Goal: Task Accomplishment & Management: Manage account settings

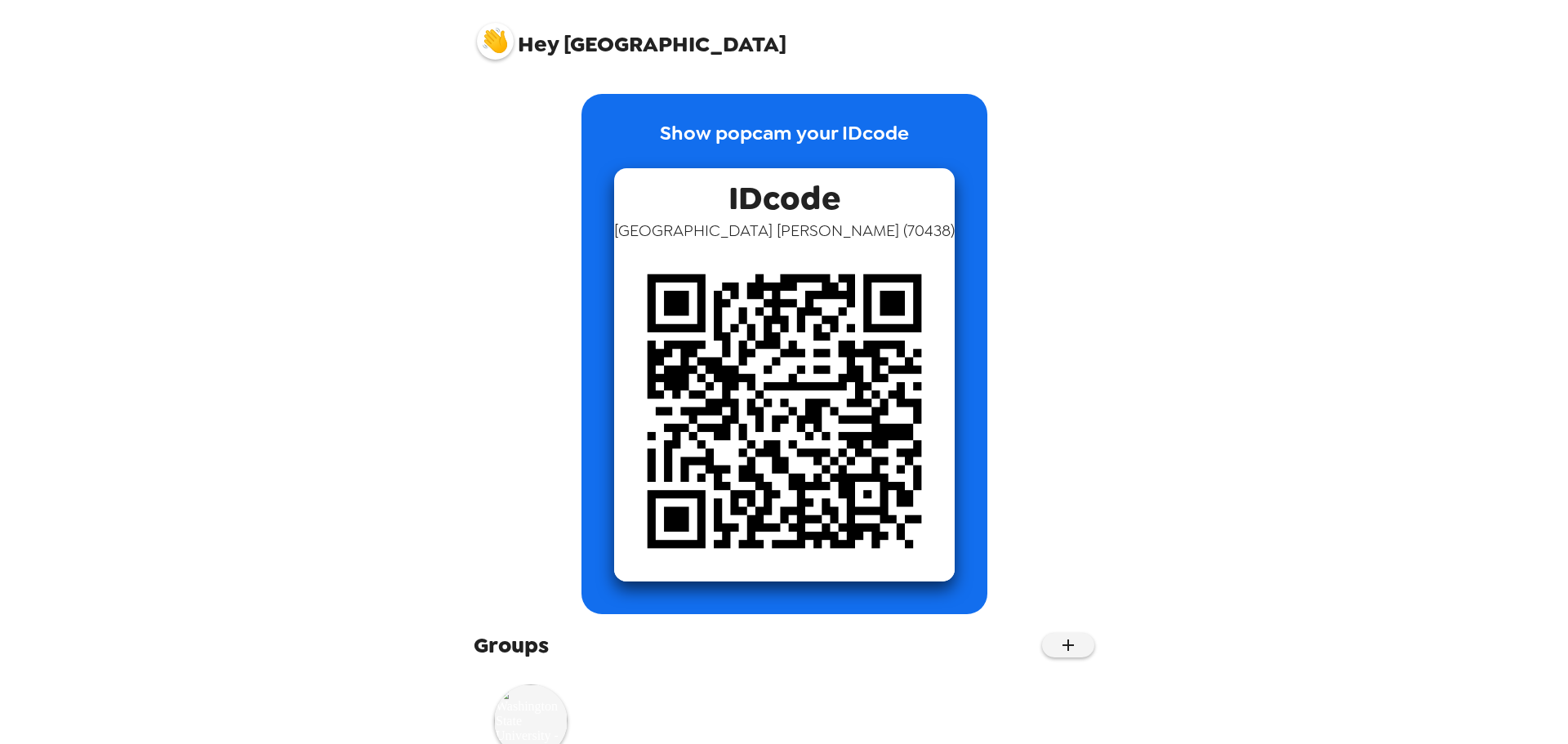
drag, startPoint x: 475, startPoint y: 17, endPoint x: 485, endPoint y: 25, distance: 12.8
click at [478, 20] on div "Hey Jamaica" at bounding box center [784, 34] width 654 height 69
click at [491, 36] on img at bounding box center [495, 41] width 37 height 37
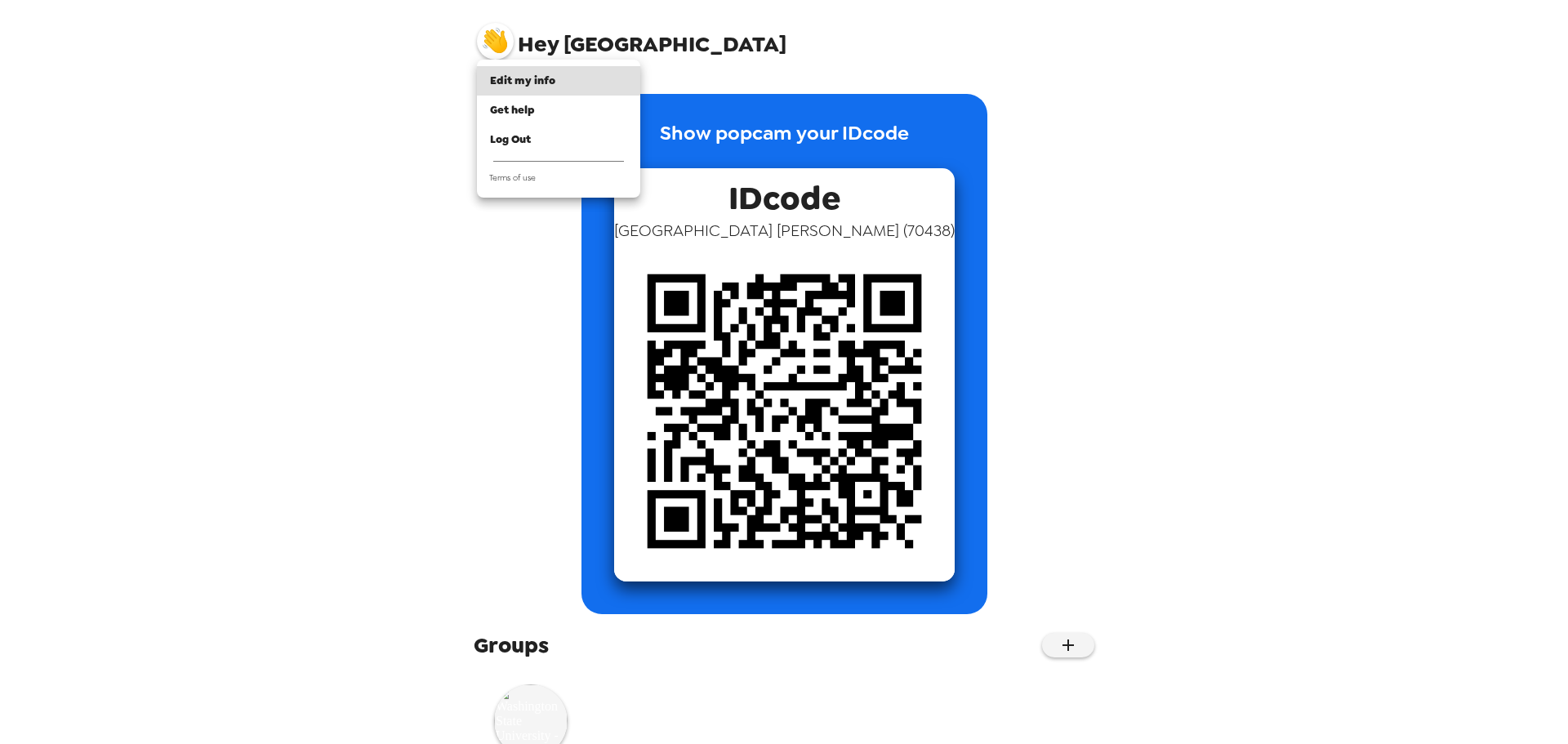
click at [370, 68] on div at bounding box center [784, 372] width 1568 height 744
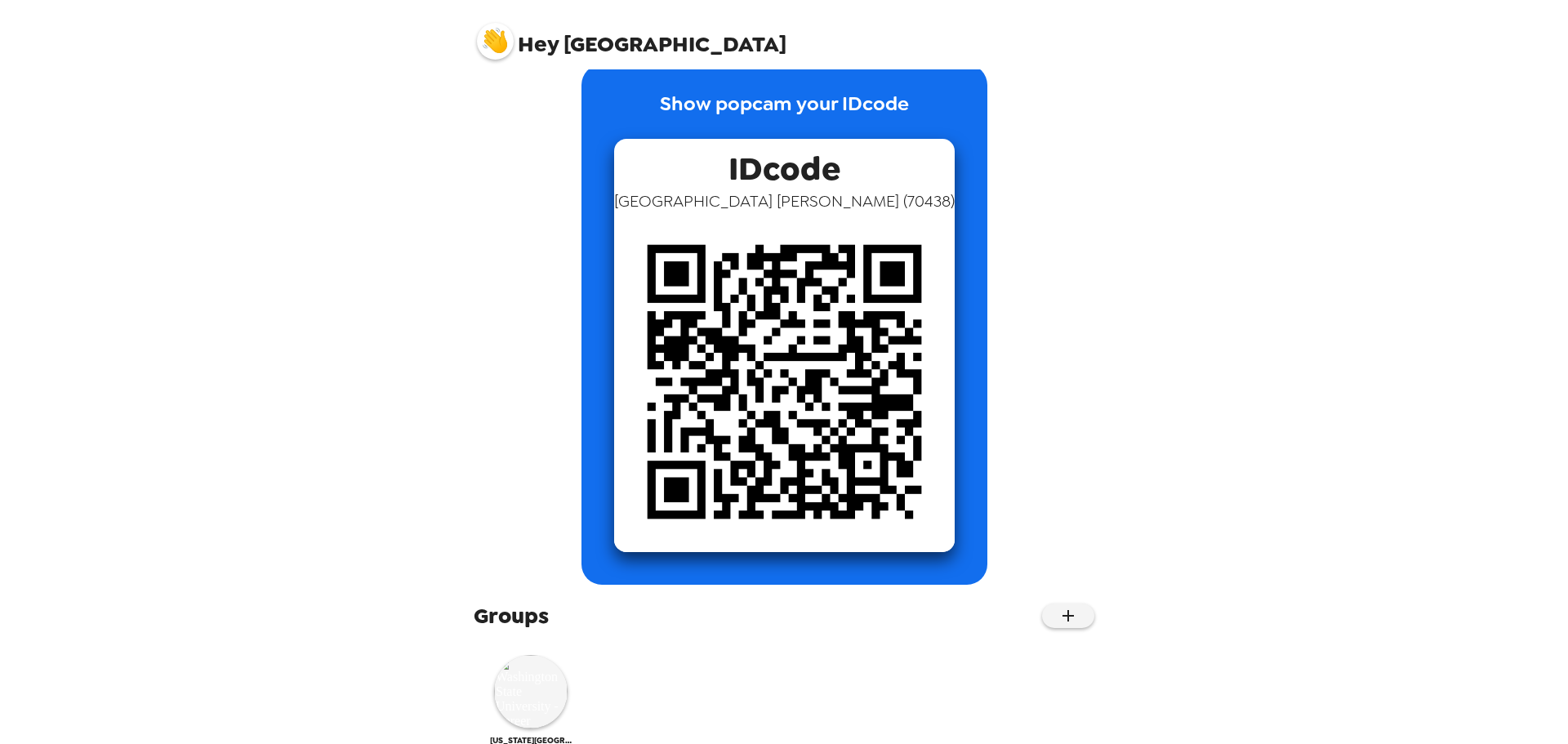
scroll to position [58, 0]
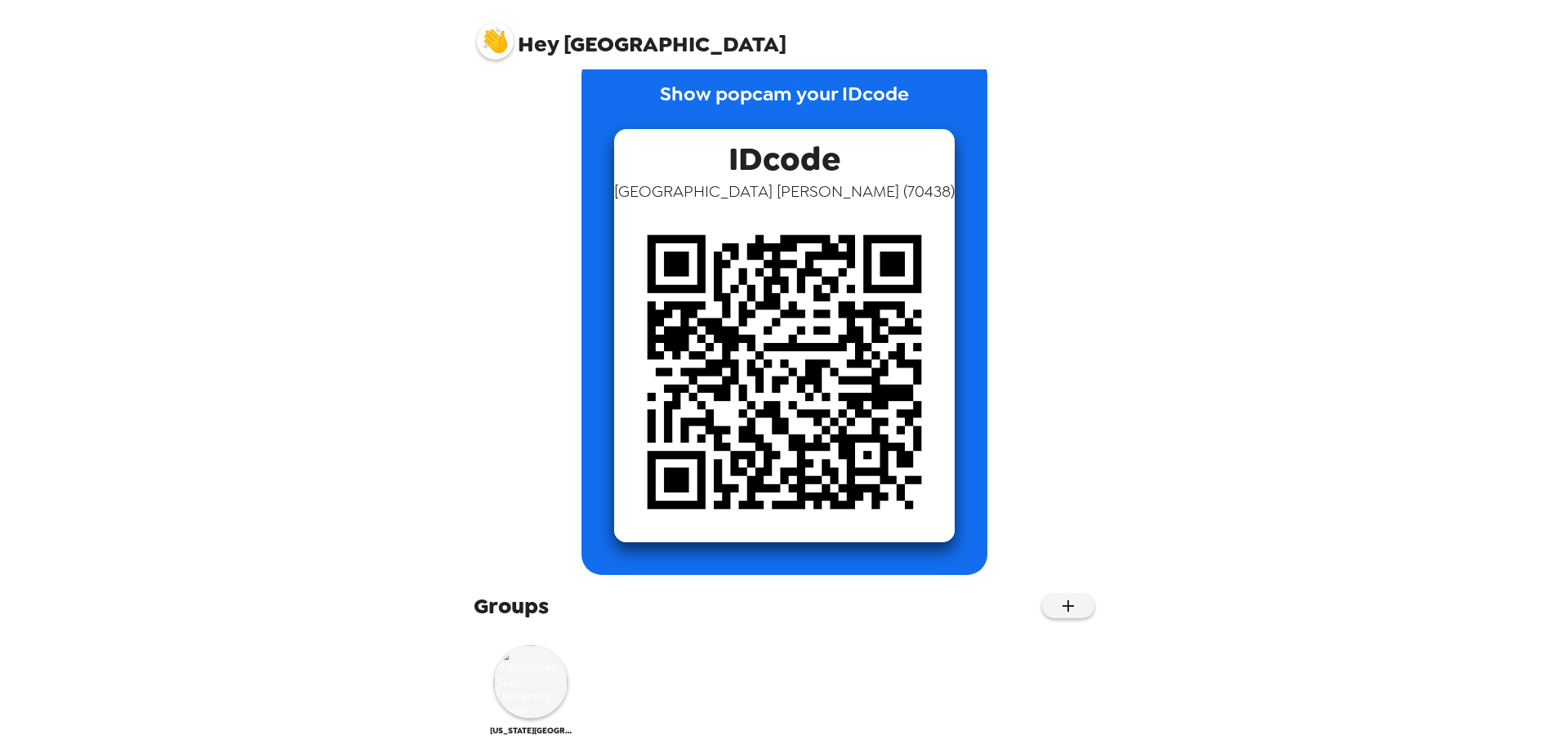
scroll to position [58, 0]
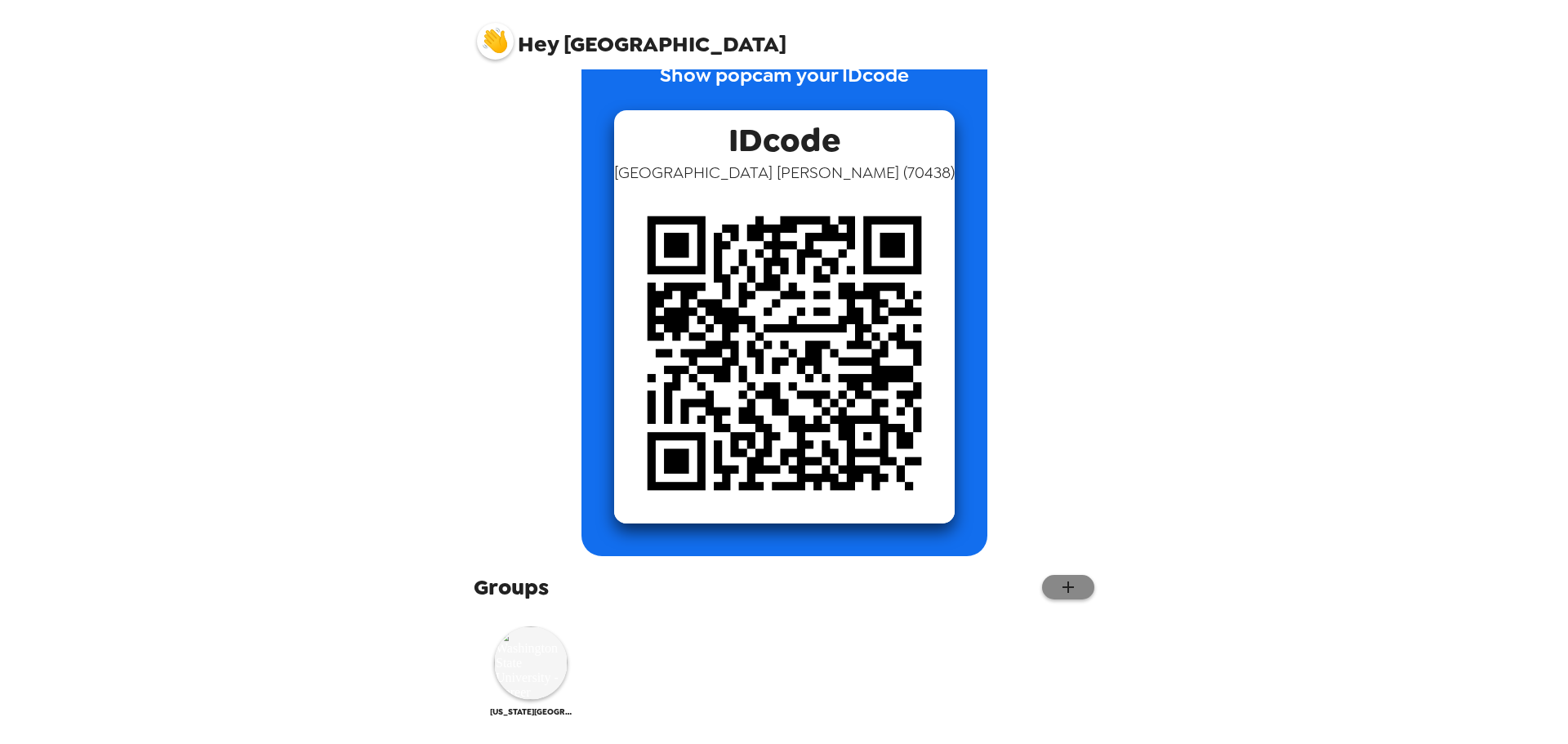
click at [1045, 583] on button "button" at bounding box center [1067, 587] width 52 height 25
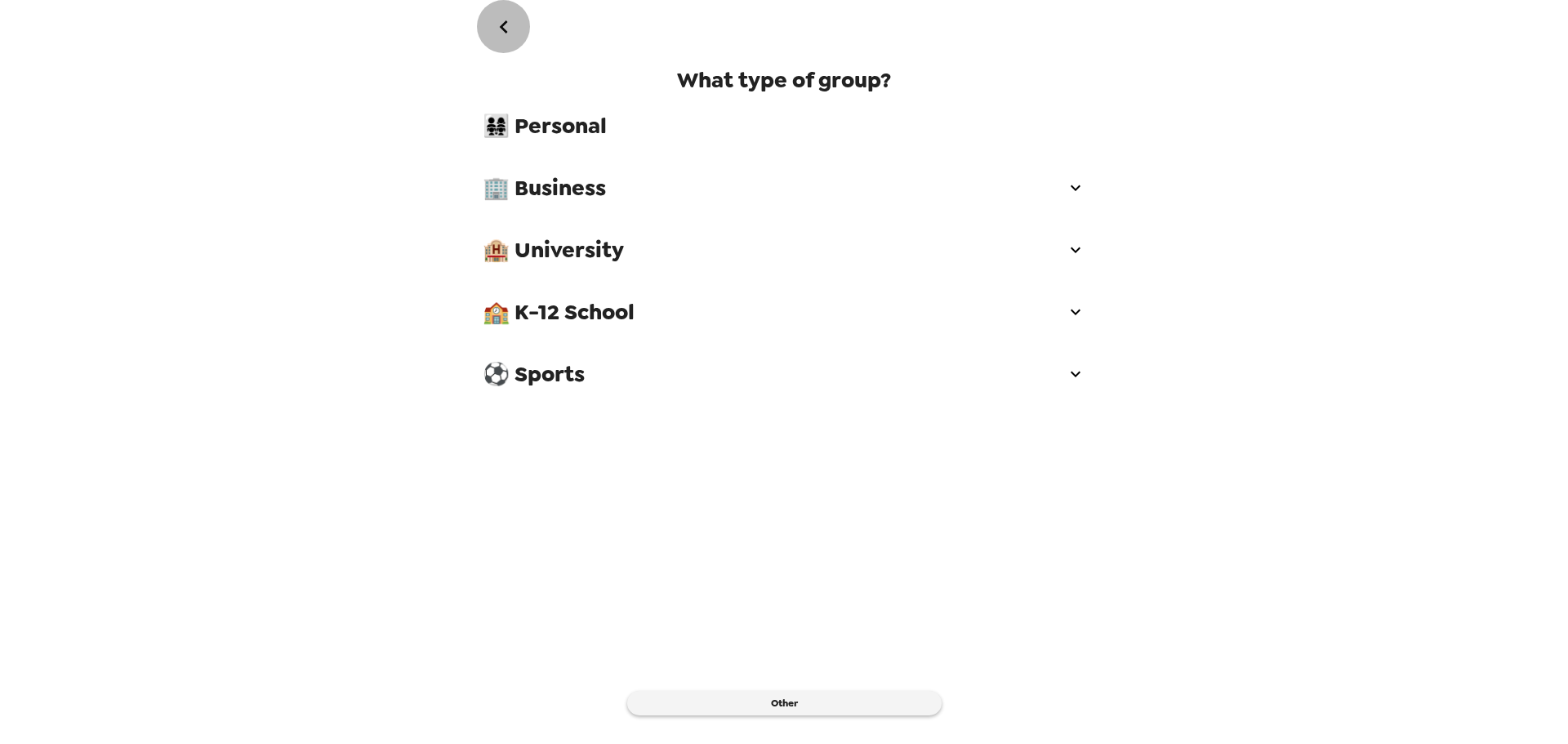
click at [503, 9] on button "go back" at bounding box center [503, 26] width 53 height 53
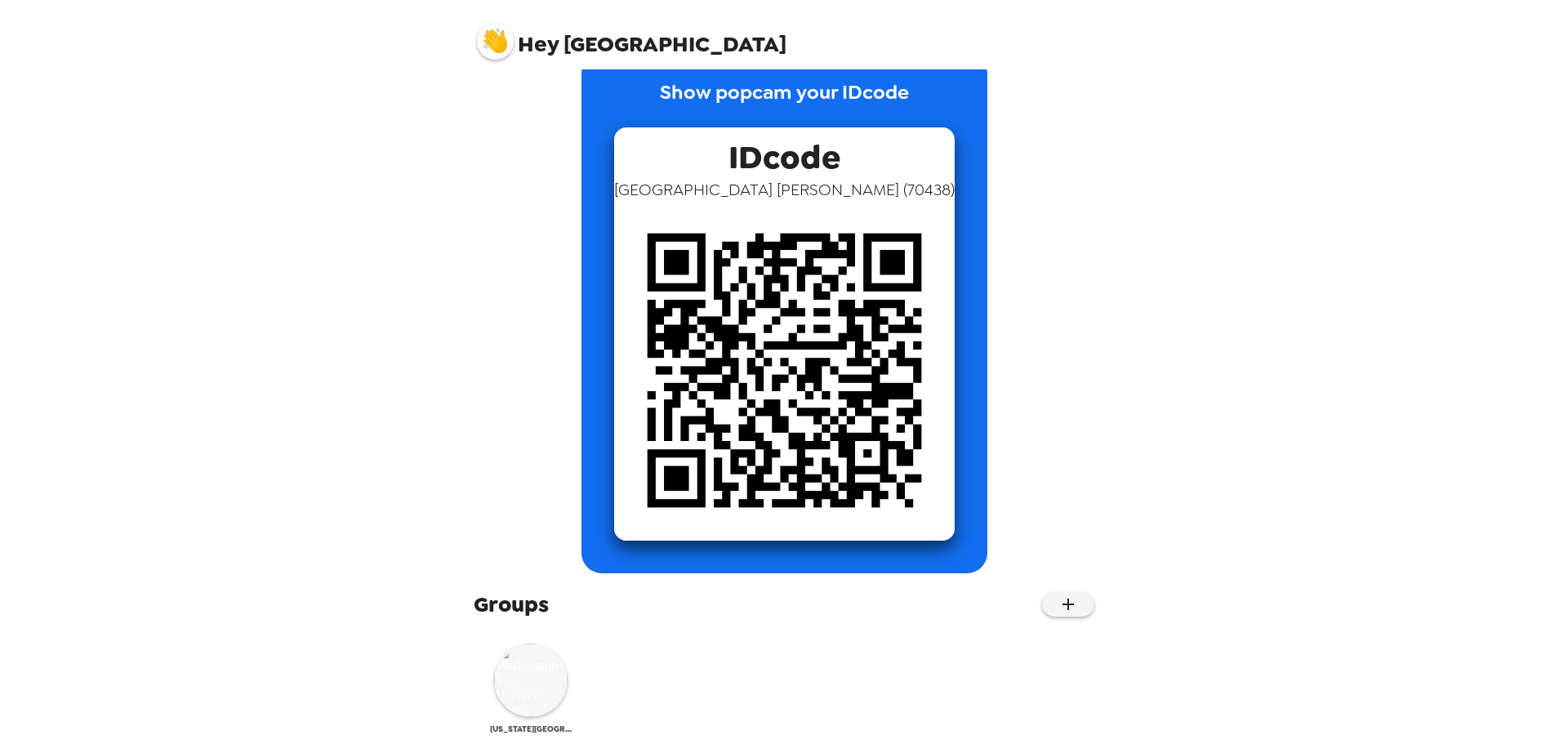
scroll to position [58, 0]
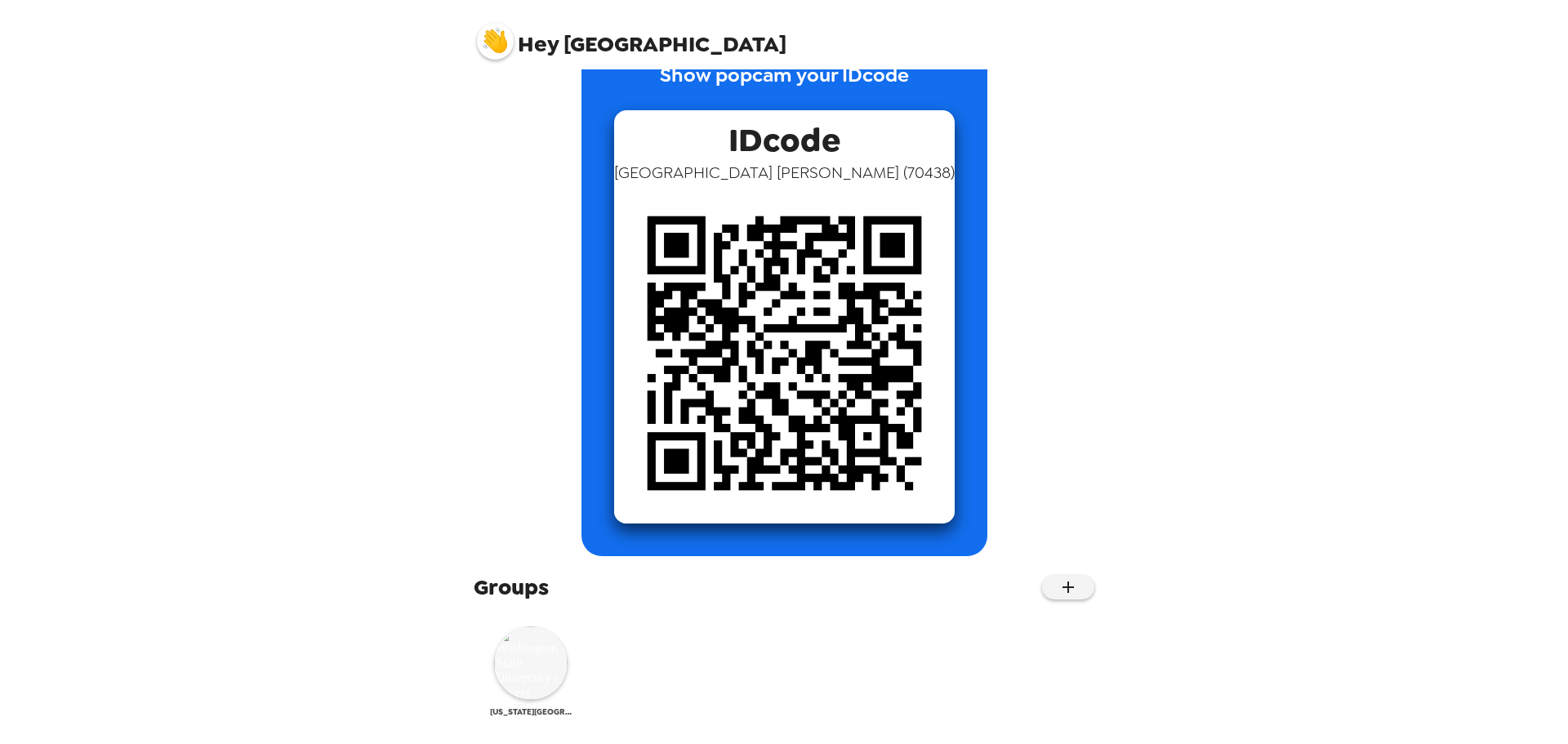
click at [520, 651] on img at bounding box center [531, 663] width 74 height 74
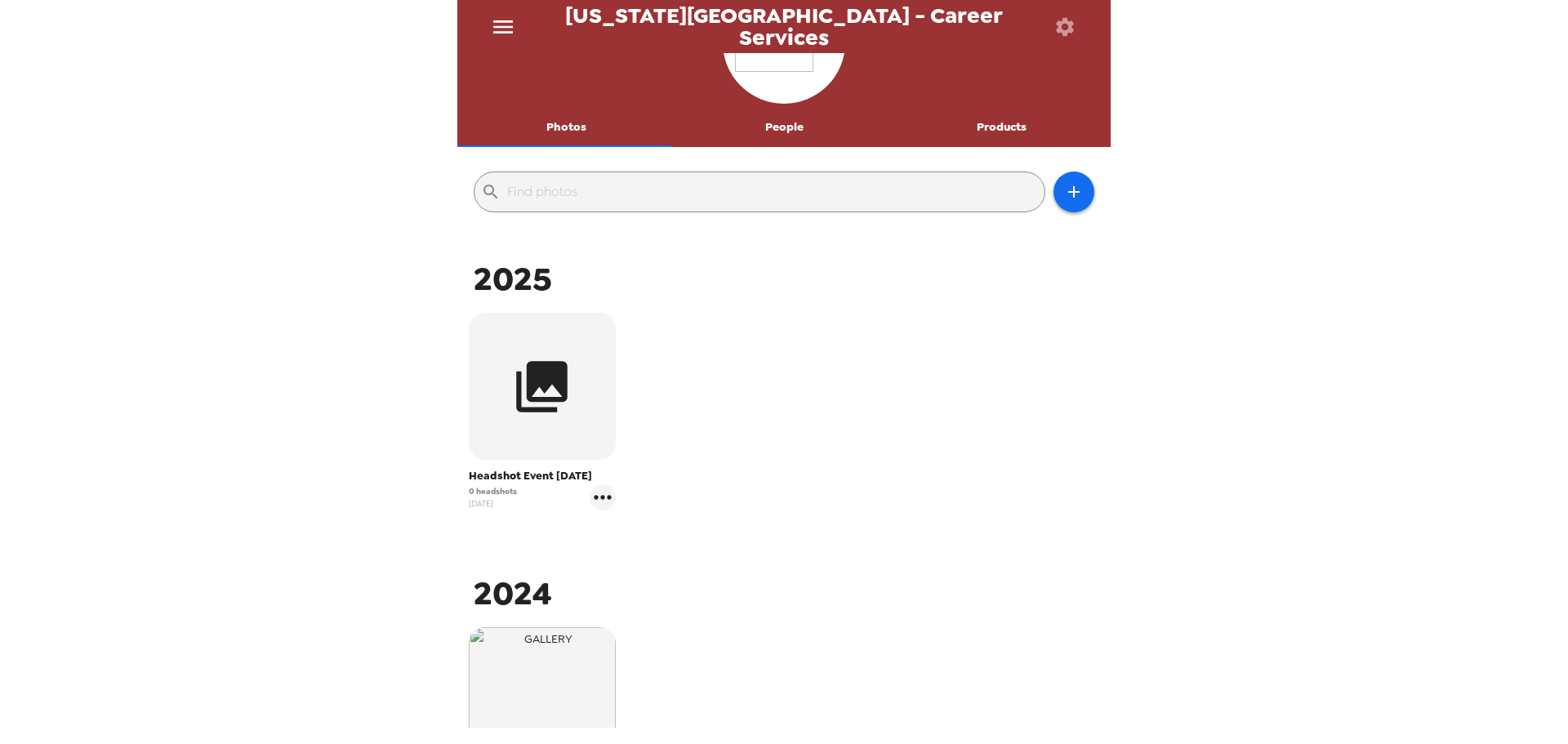
scroll to position [245, 0]
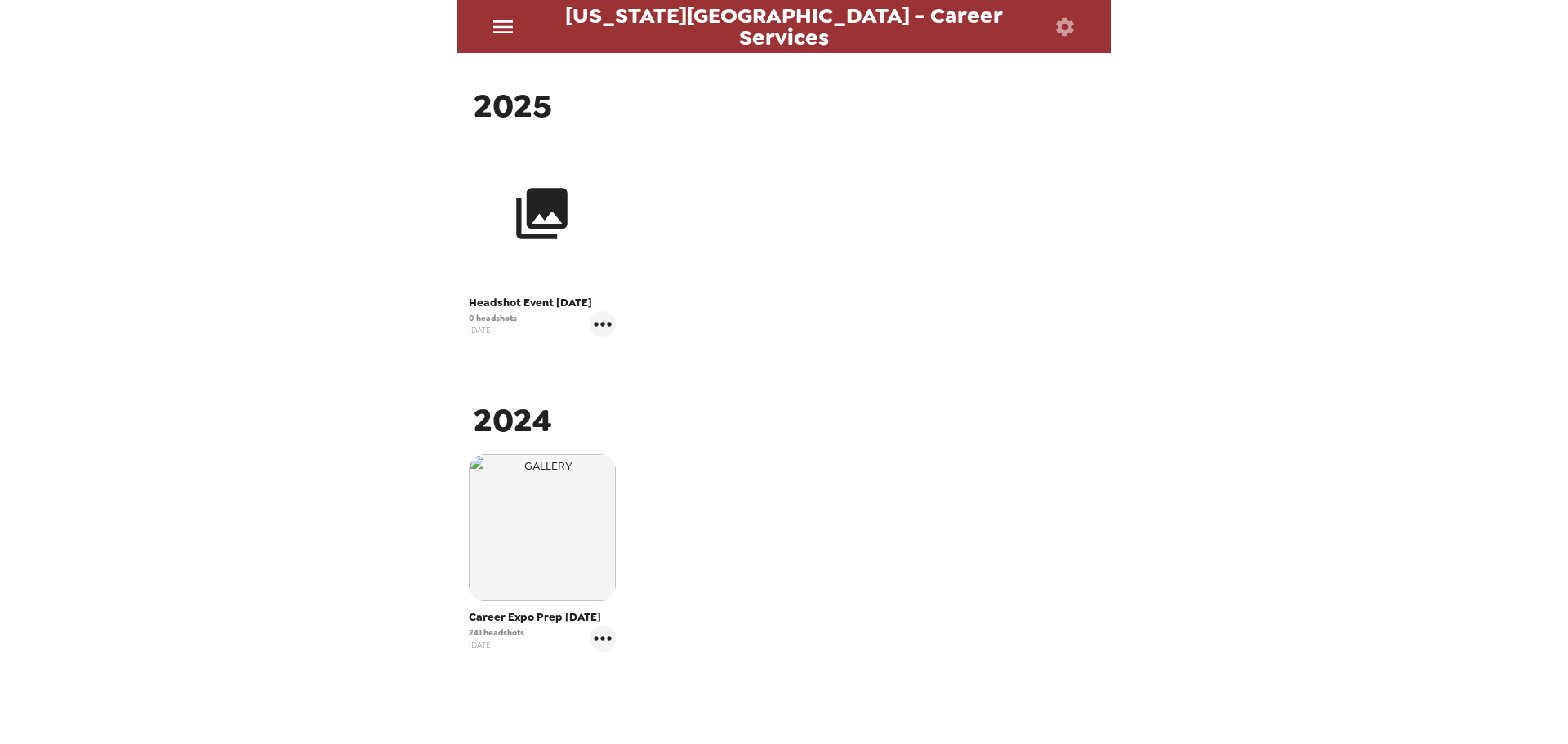
click at [534, 230] on icon "button" at bounding box center [541, 213] width 61 height 61
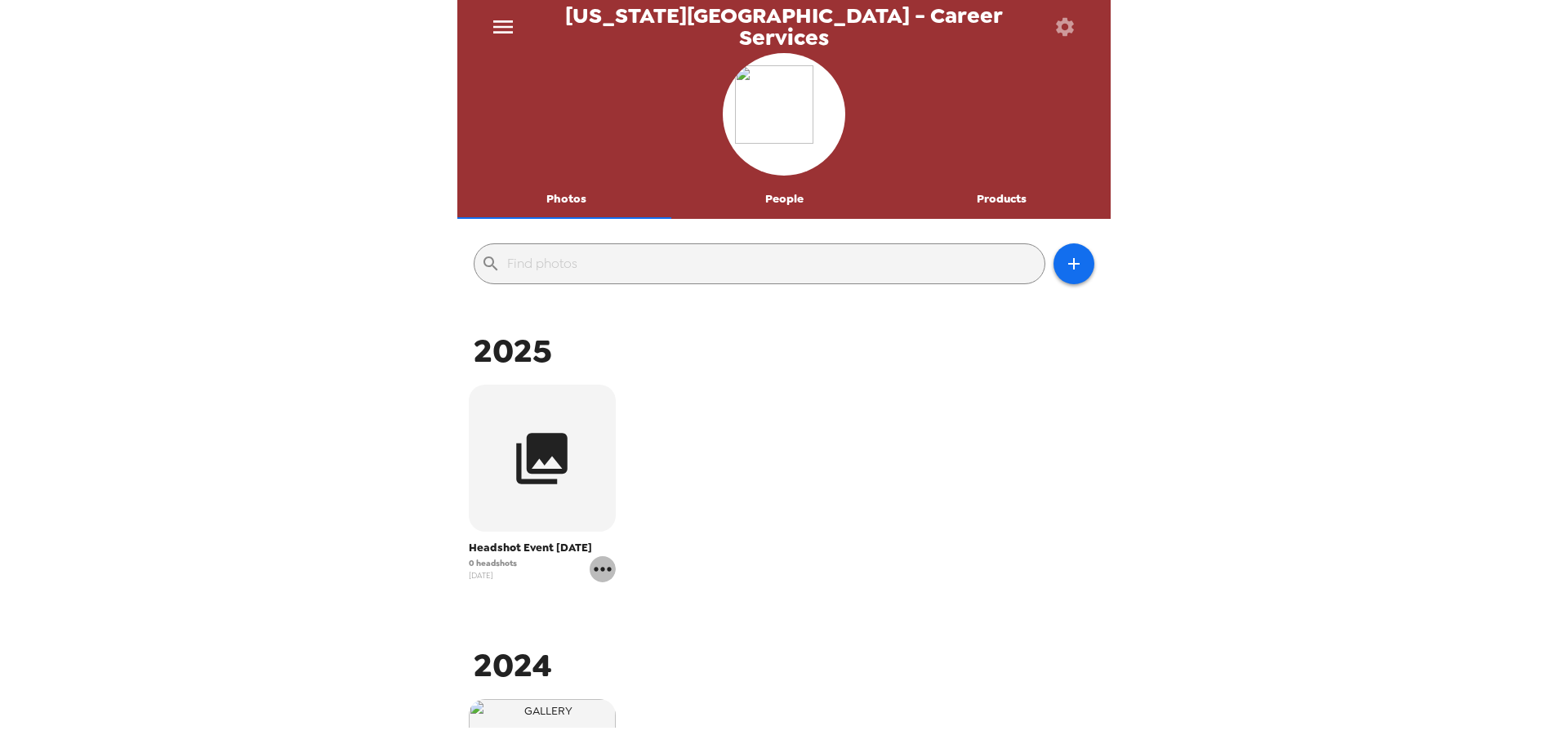
click at [603, 572] on icon "gallery menu" at bounding box center [603, 569] width 26 height 26
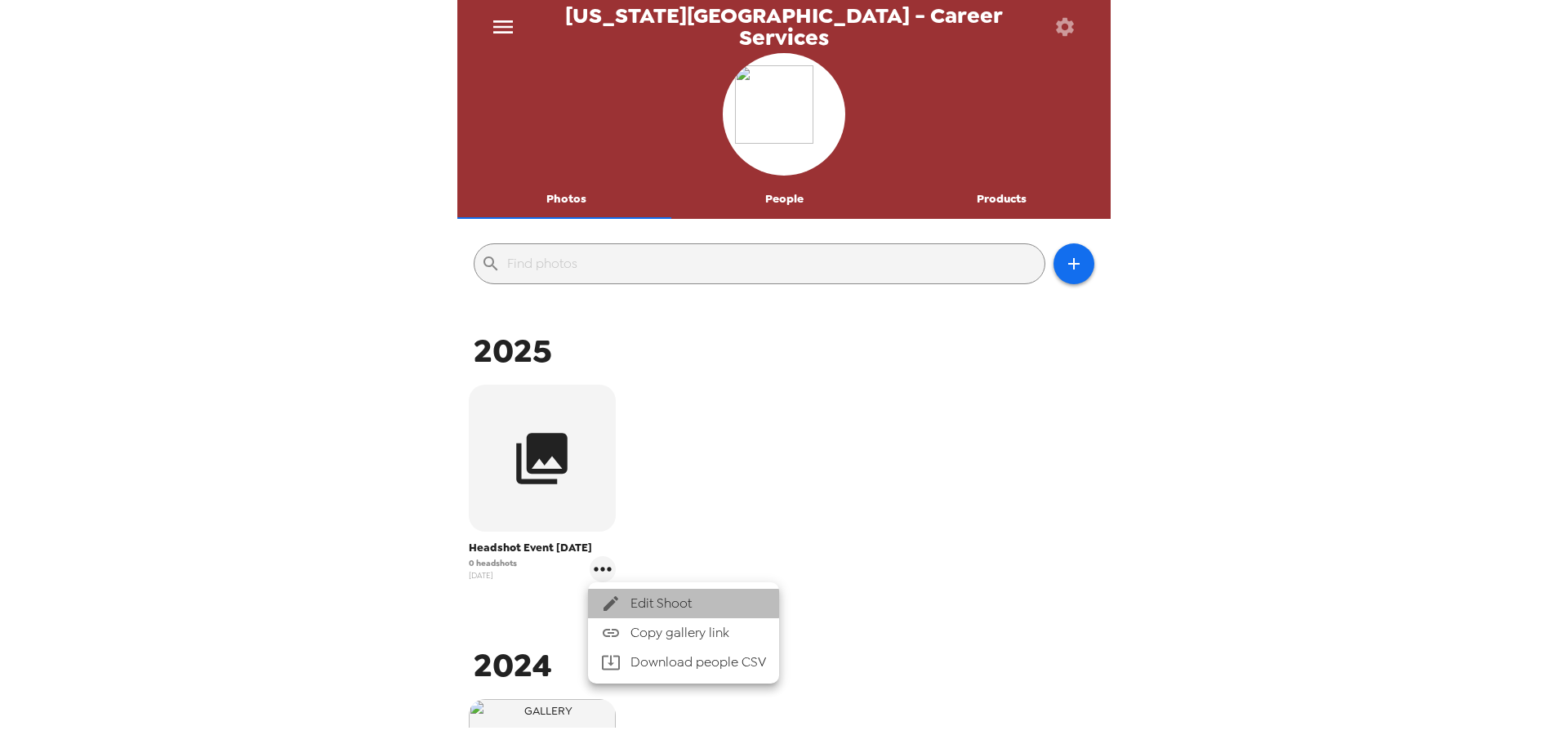
click at [633, 595] on span "Edit Shoot" at bounding box center [698, 603] width 136 height 20
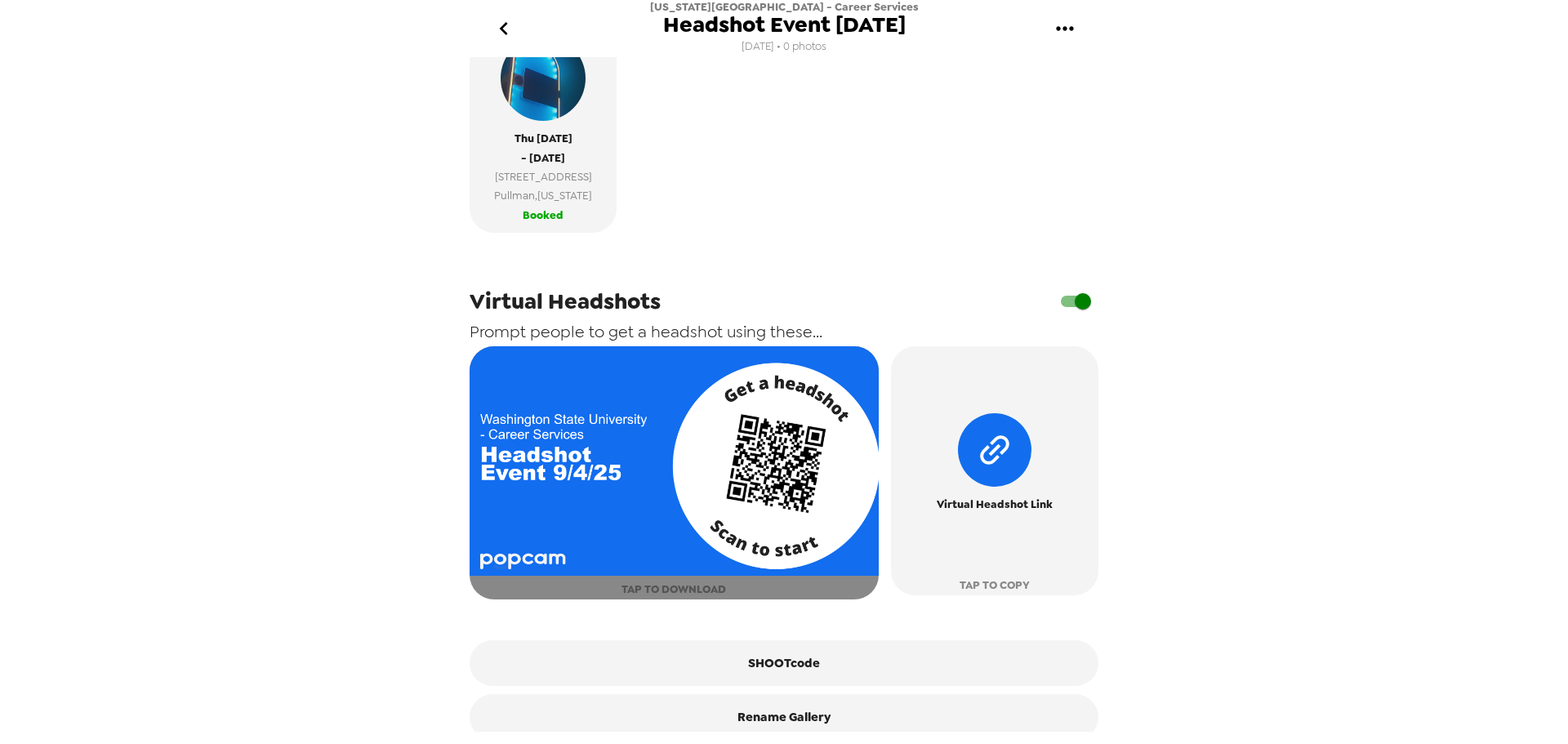
scroll to position [408, 0]
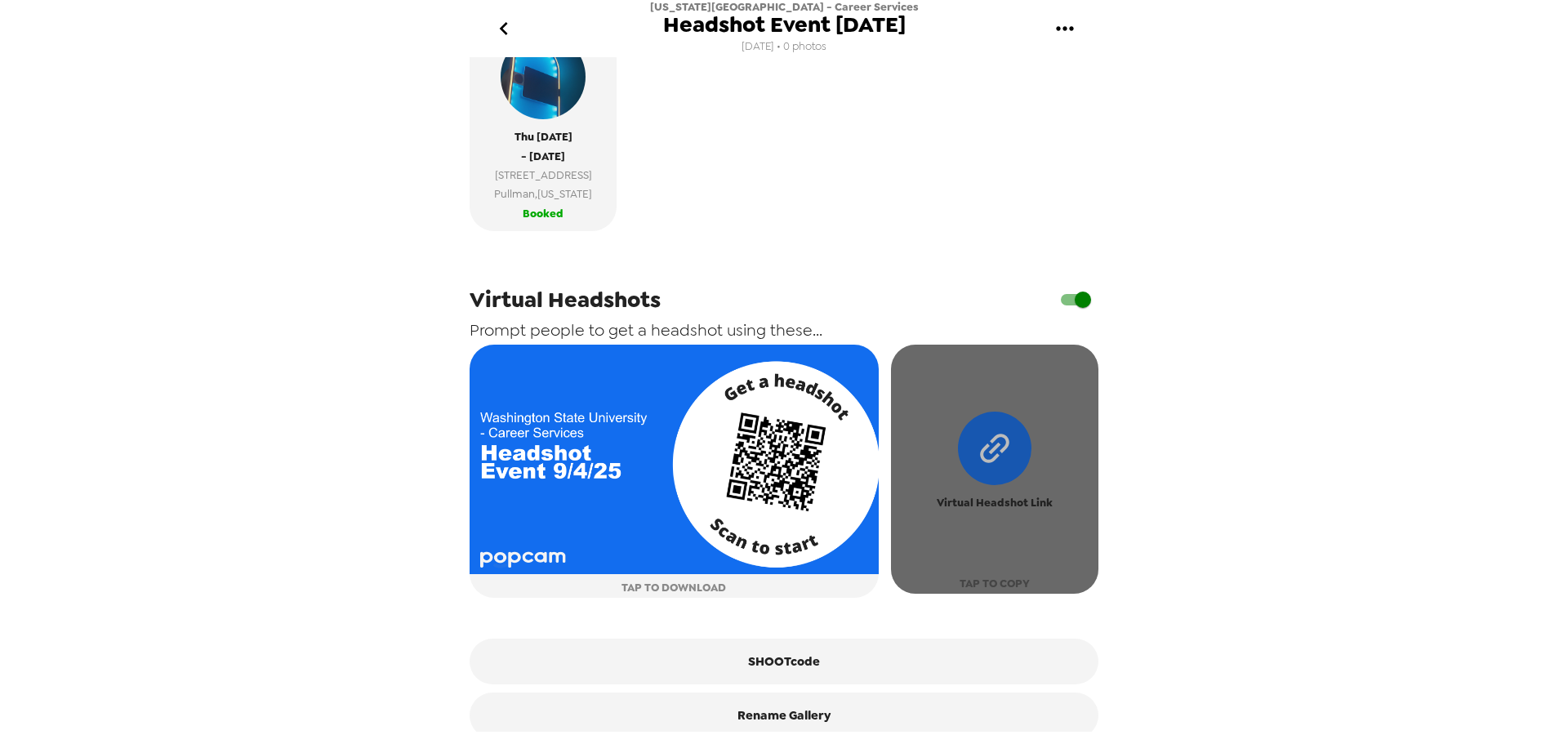
click at [979, 585] on span "TAP TO COPY" at bounding box center [995, 583] width 70 height 19
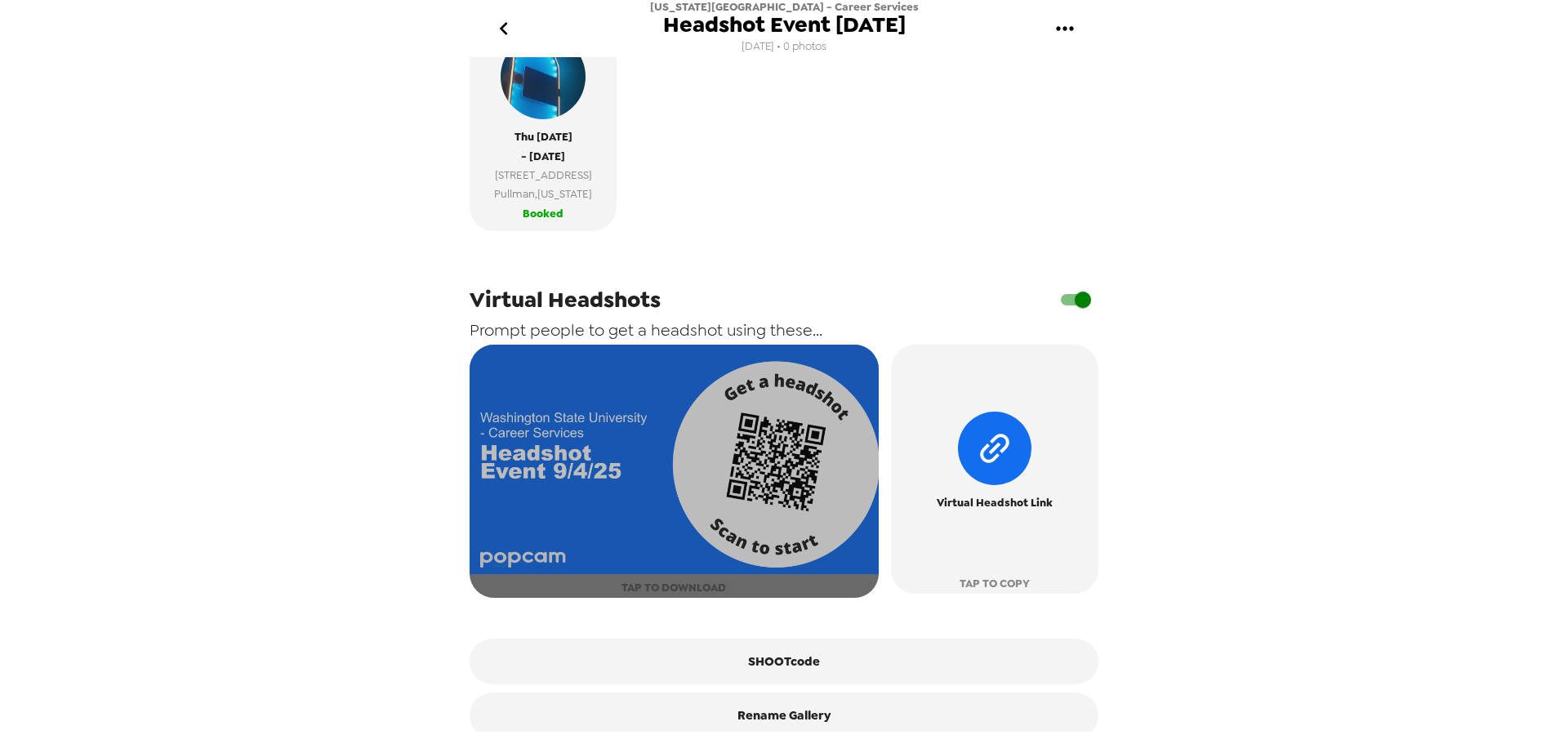
click at [734, 594] on button "TAP TO DOWNLOAD" at bounding box center [673, 471] width 409 height 253
click at [683, 569] on img "button" at bounding box center [673, 460] width 409 height 230
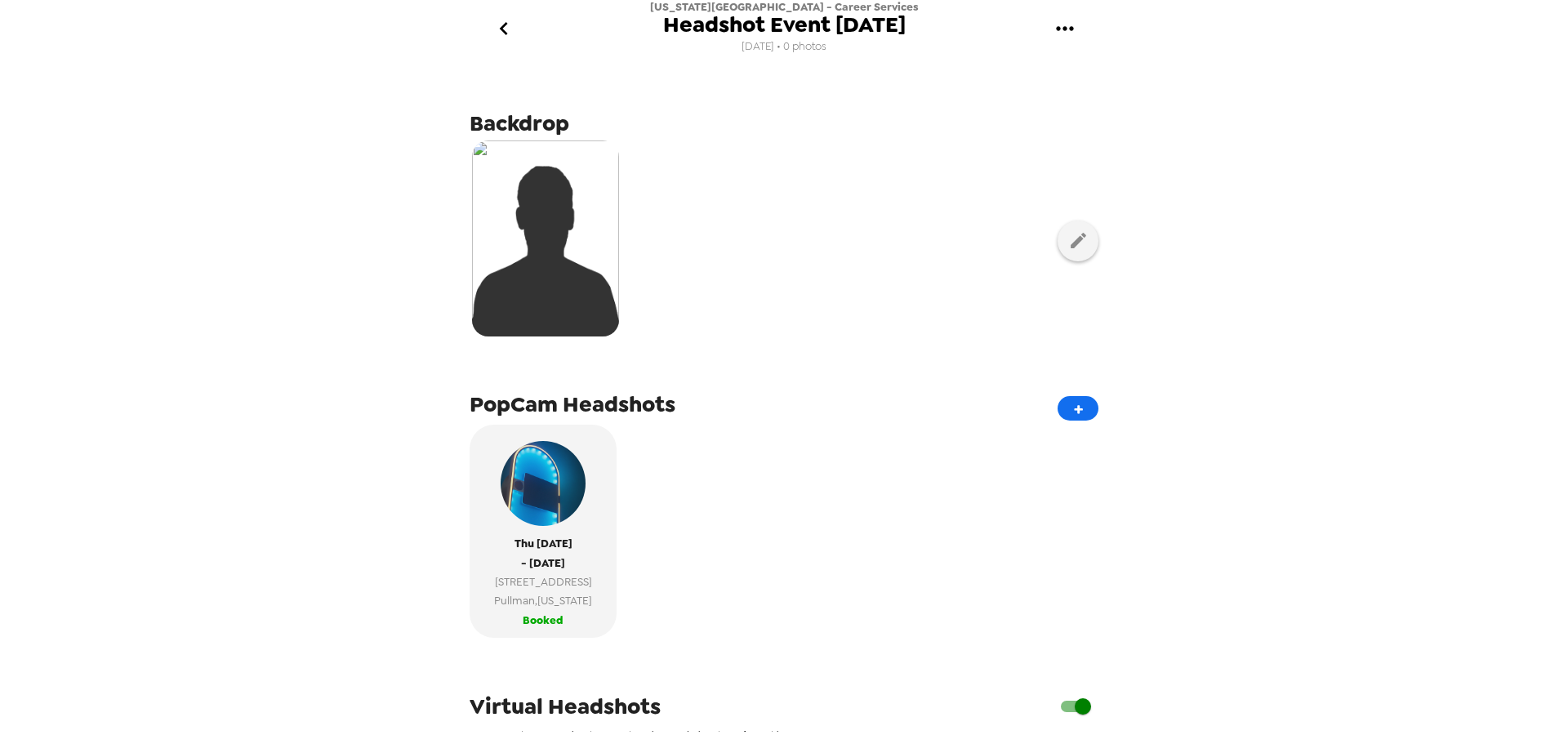
scroll to position [0, 0]
